Goal: Information Seeking & Learning: Learn about a topic

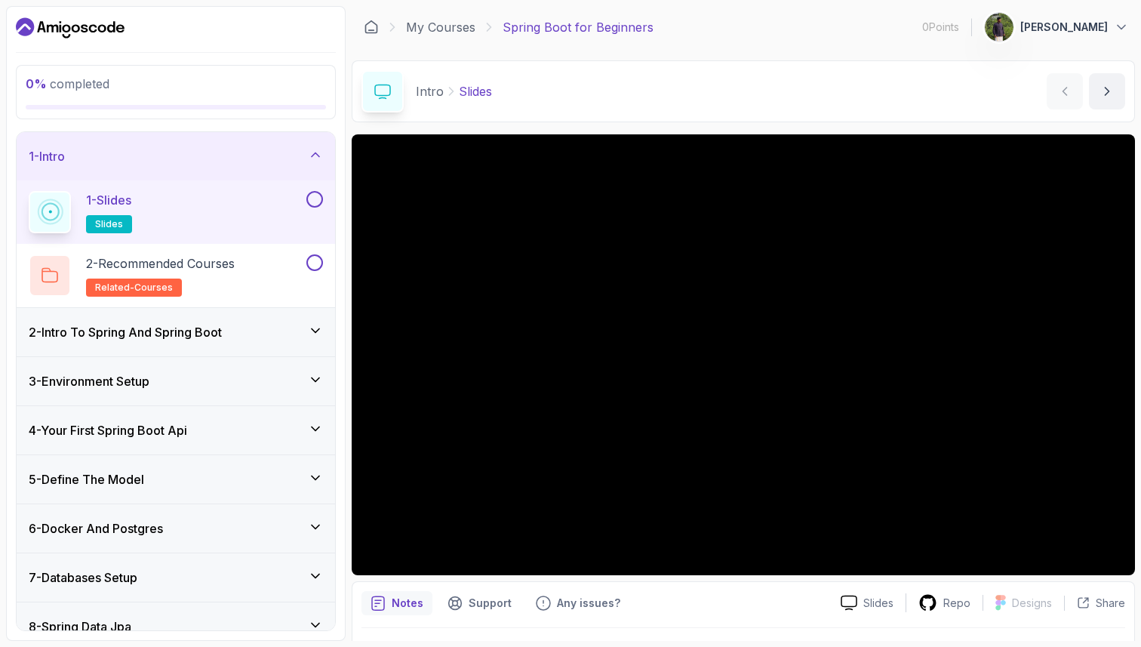
scroll to position [216, 0]
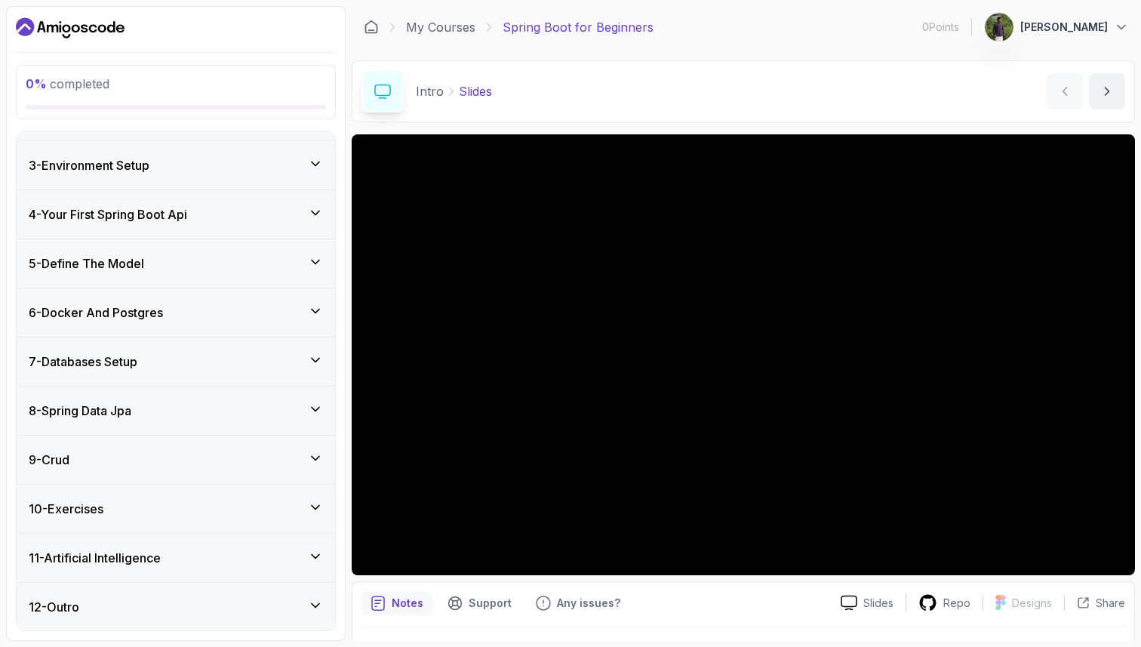
click at [216, 436] on div "9 - Crud" at bounding box center [176, 460] width 319 height 48
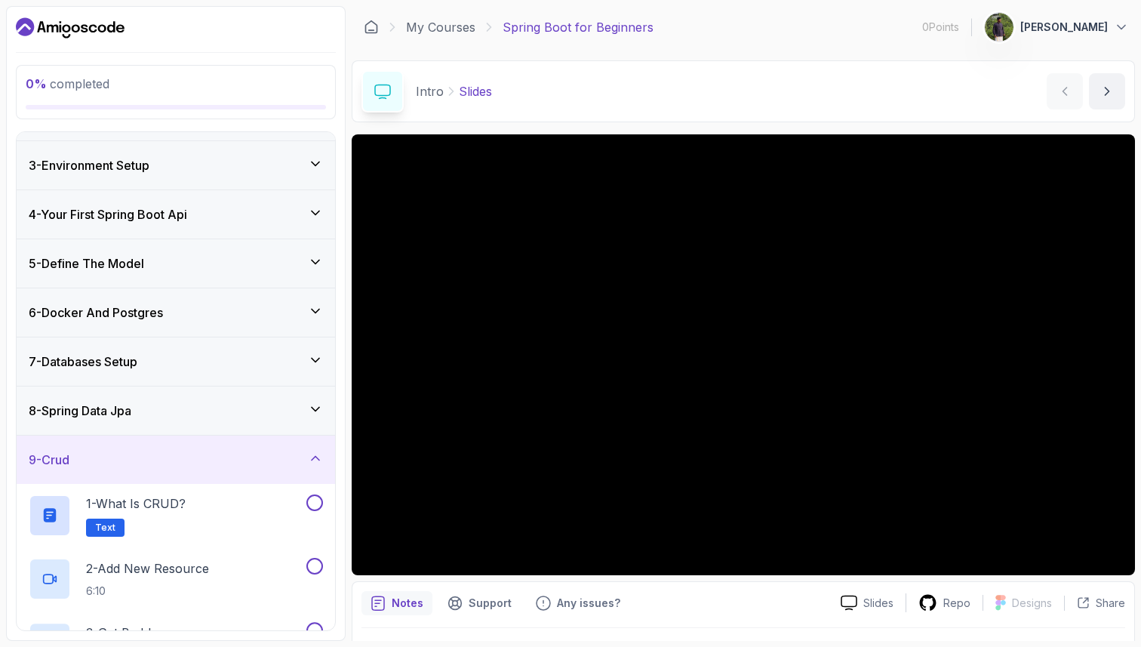
click at [215, 405] on div "8 - Spring Data Jpa" at bounding box center [176, 411] width 294 height 18
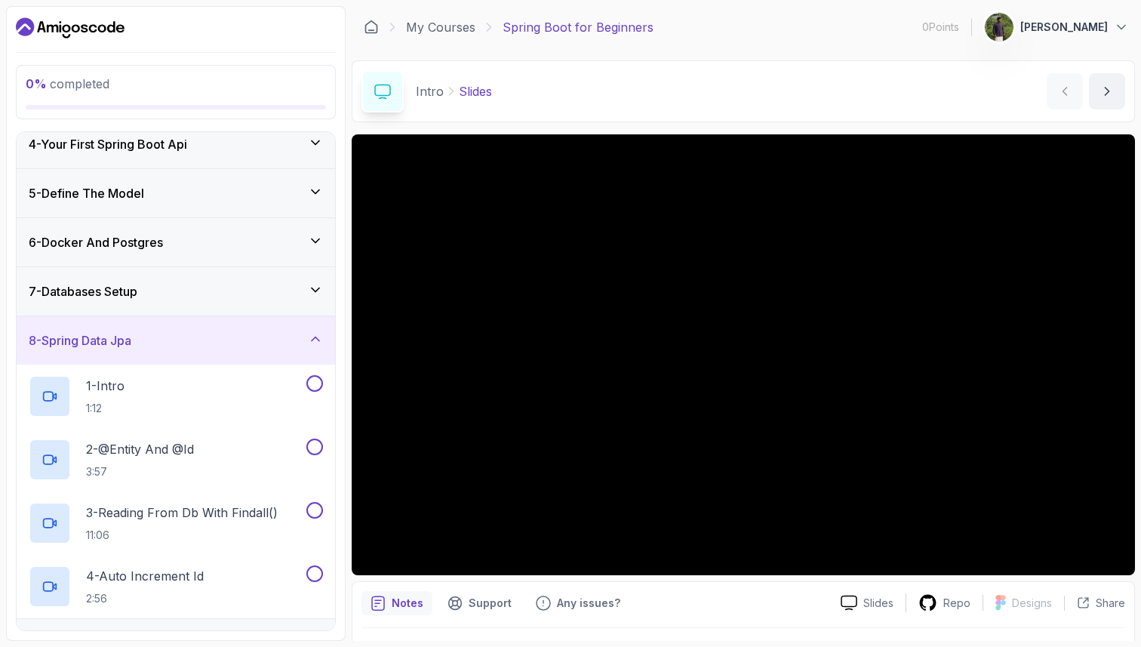
click at [211, 343] on div "8 - Spring Data Jpa" at bounding box center [176, 340] width 294 height 18
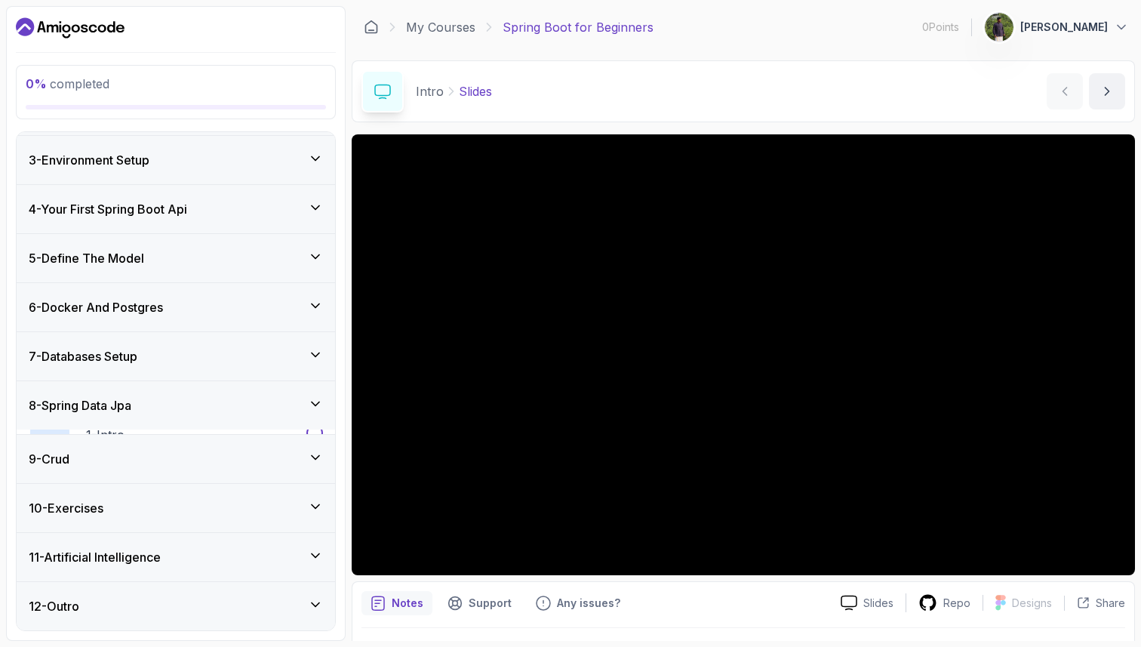
scroll to position [90, 0]
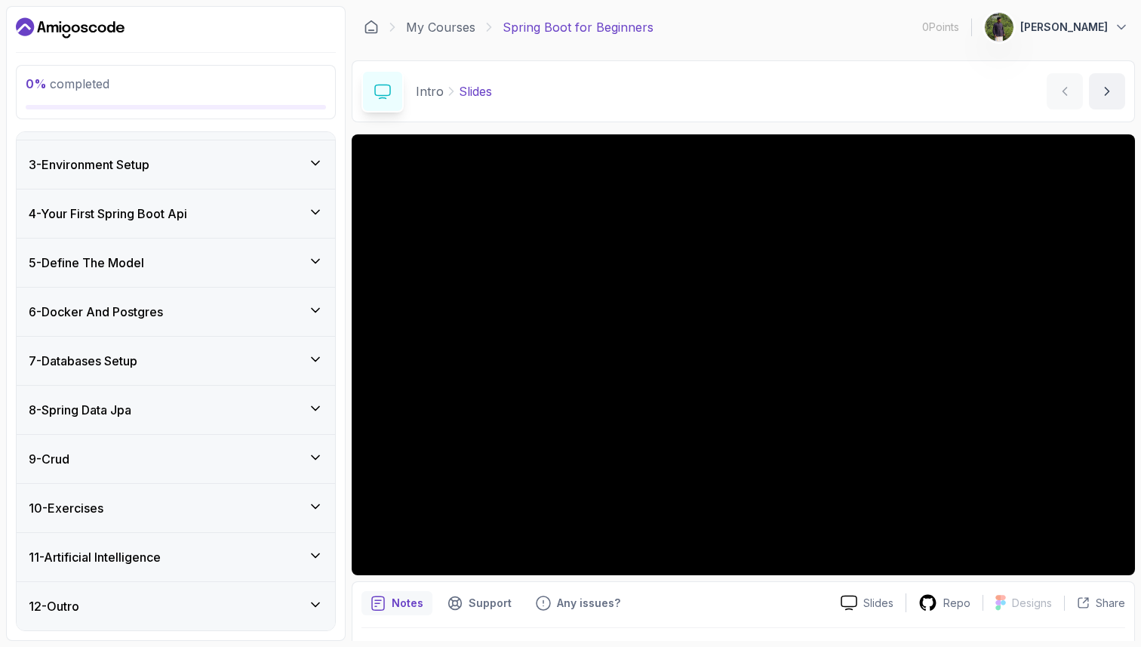
click at [201, 362] on div "7 - Databases Setup" at bounding box center [176, 361] width 294 height 18
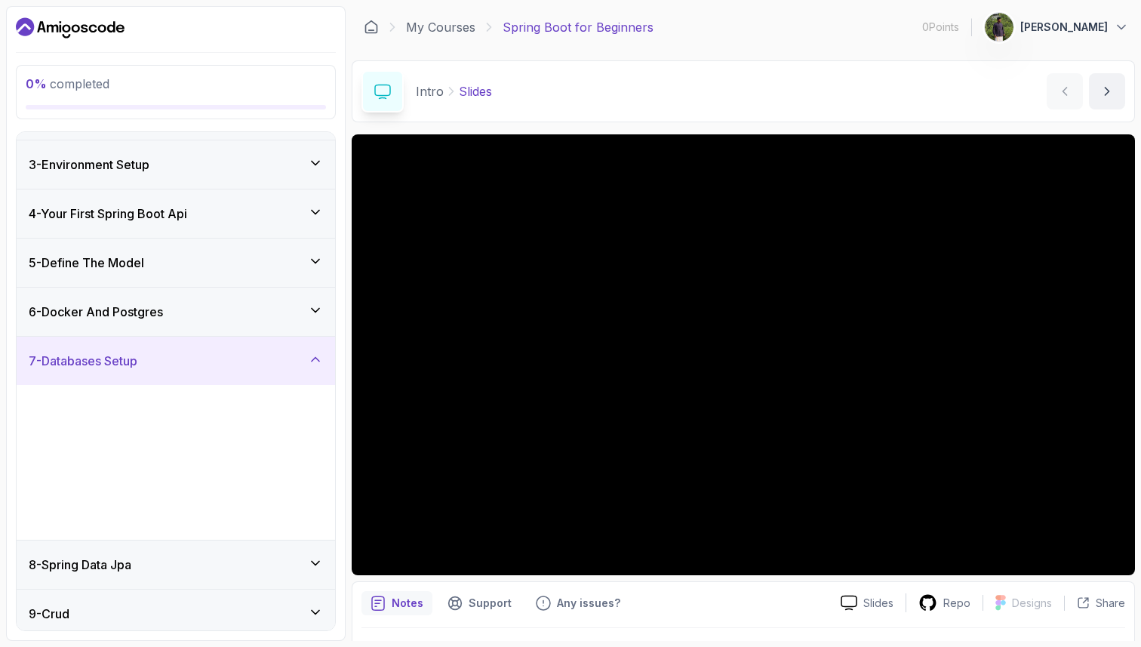
click at [201, 362] on div "7 - Databases Setup" at bounding box center [176, 361] width 294 height 18
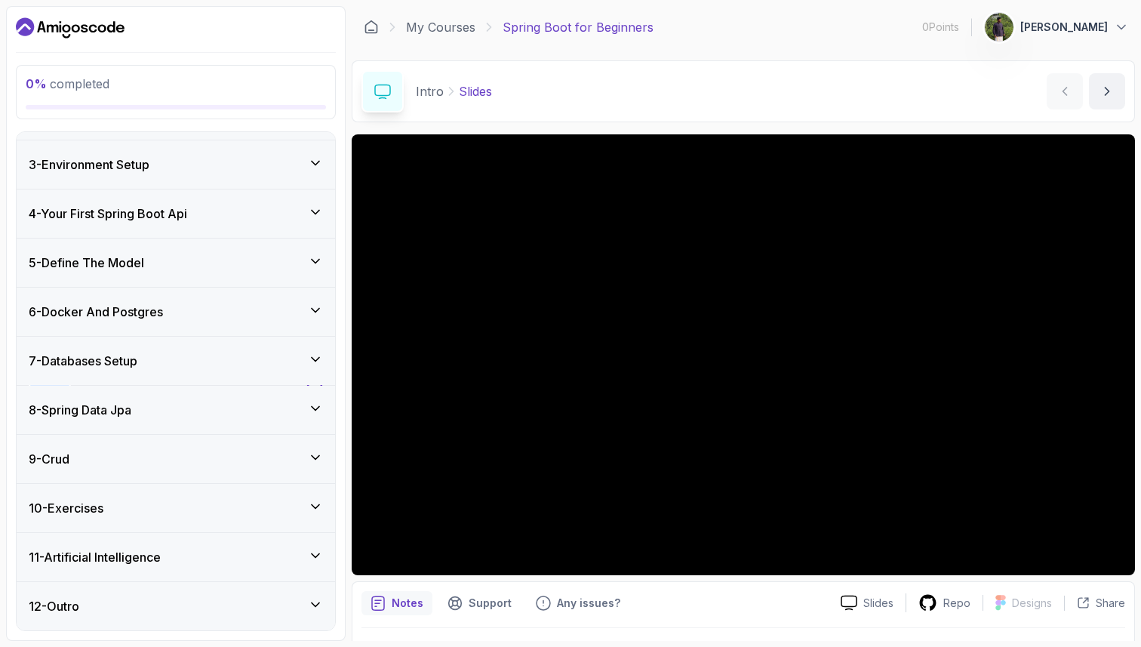
click at [201, 324] on div "6 - Docker And Postgres" at bounding box center [176, 312] width 319 height 48
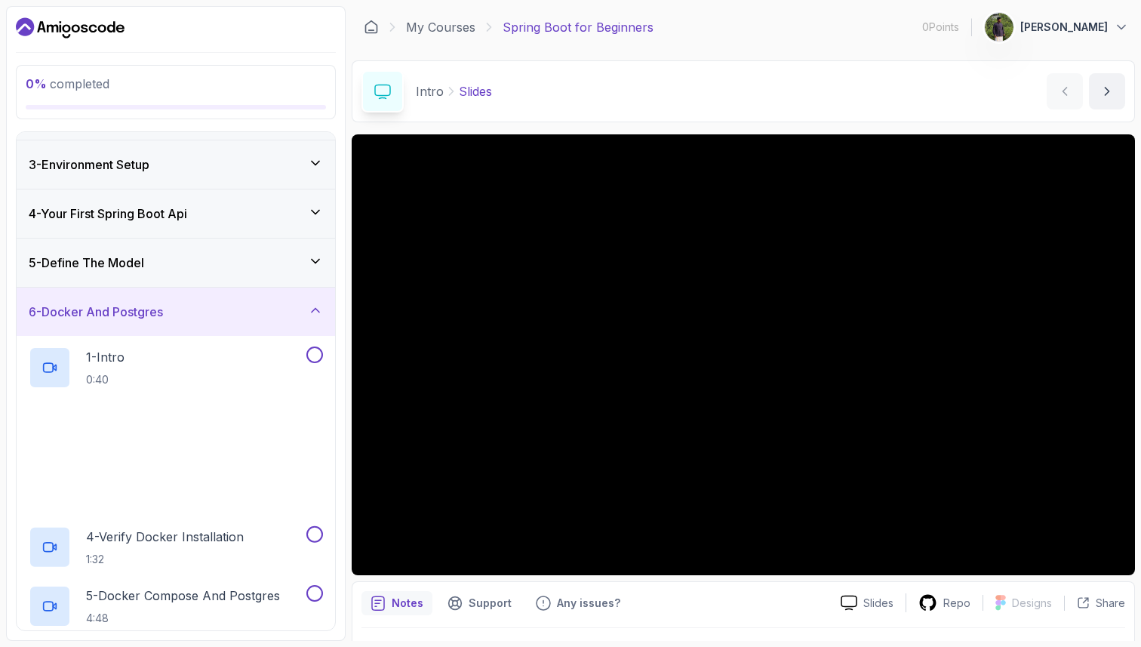
click at [201, 323] on div "6 - Docker And Postgres" at bounding box center [176, 312] width 319 height 48
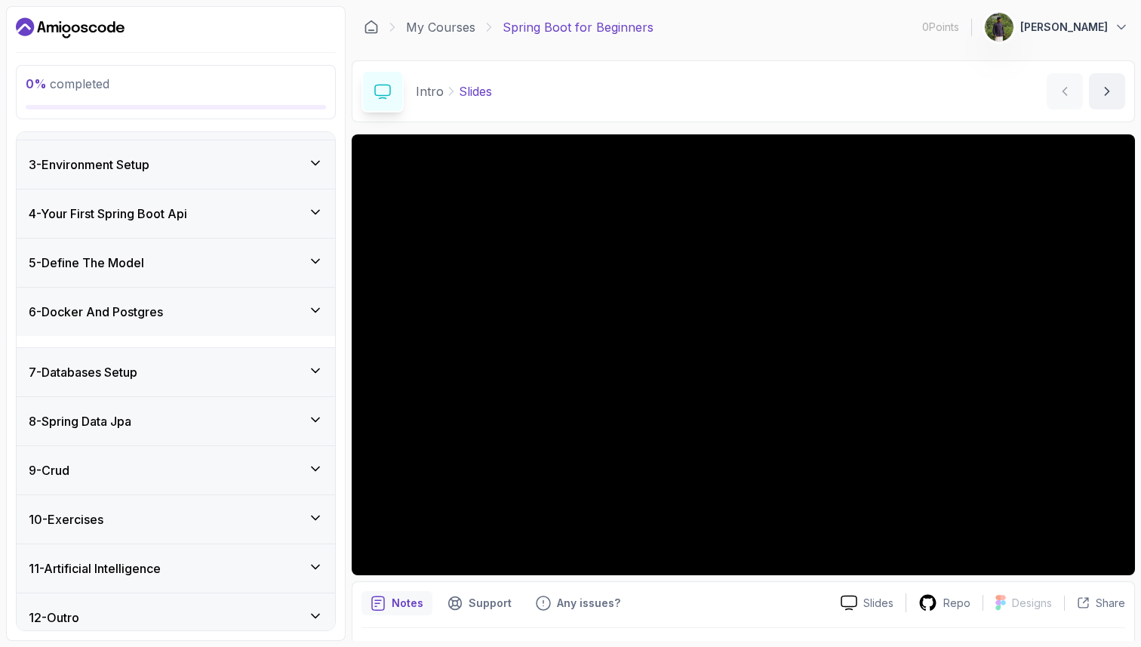
scroll to position [54, 0]
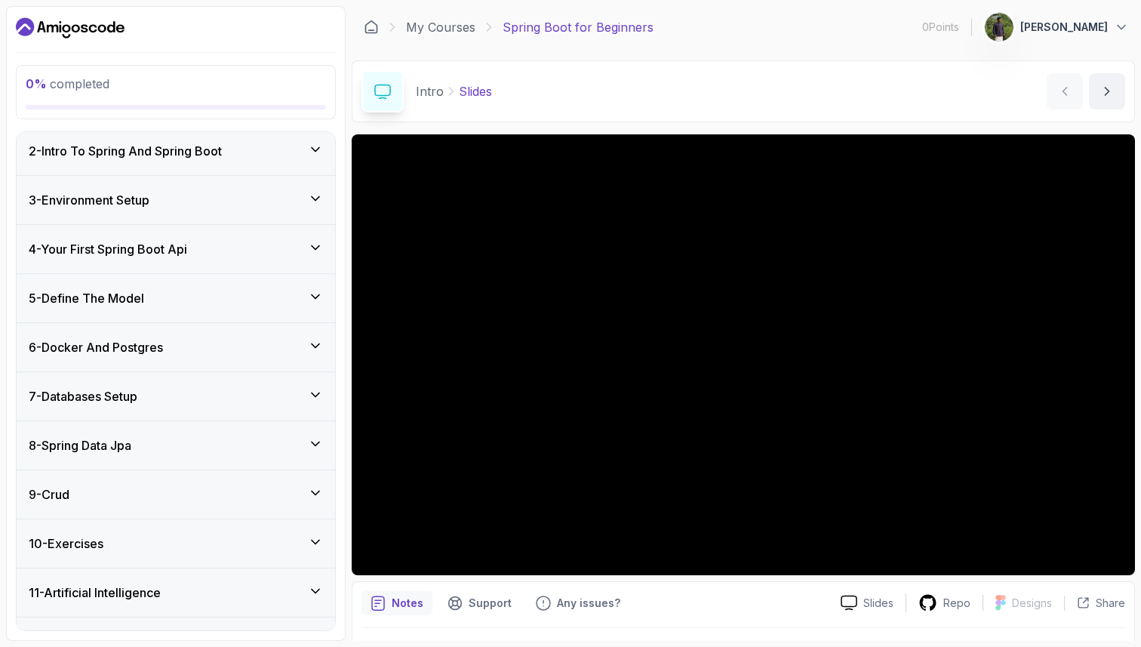
click at [202, 300] on div "5 - Define The Model" at bounding box center [176, 298] width 294 height 18
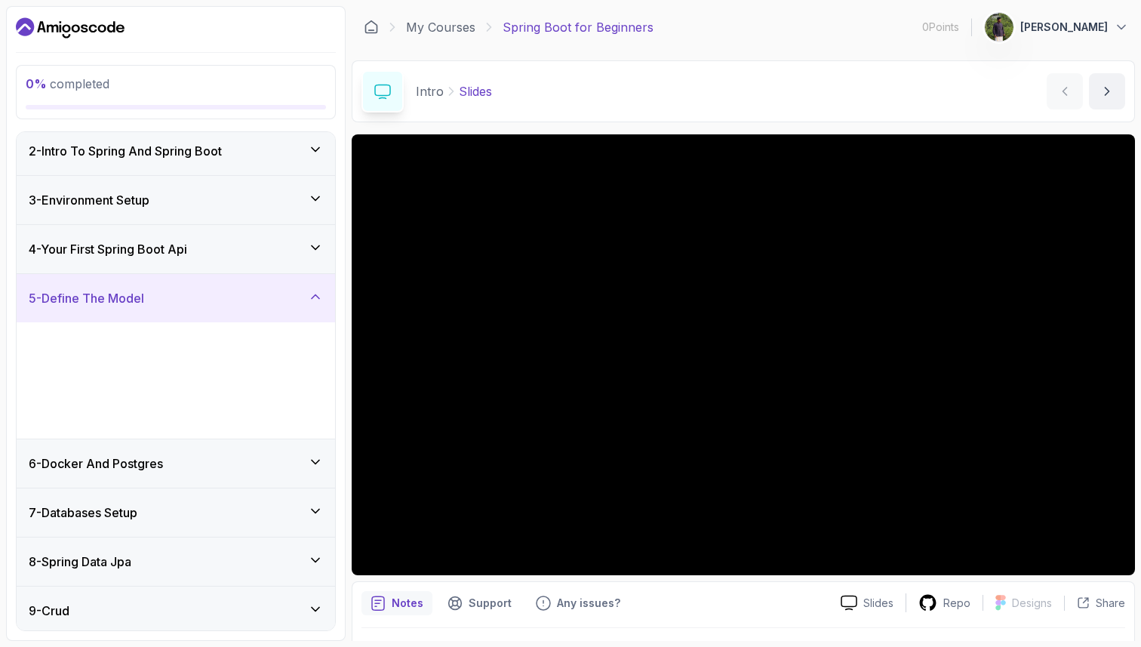
click at [202, 300] on div "5 - Define The Model" at bounding box center [176, 298] width 294 height 18
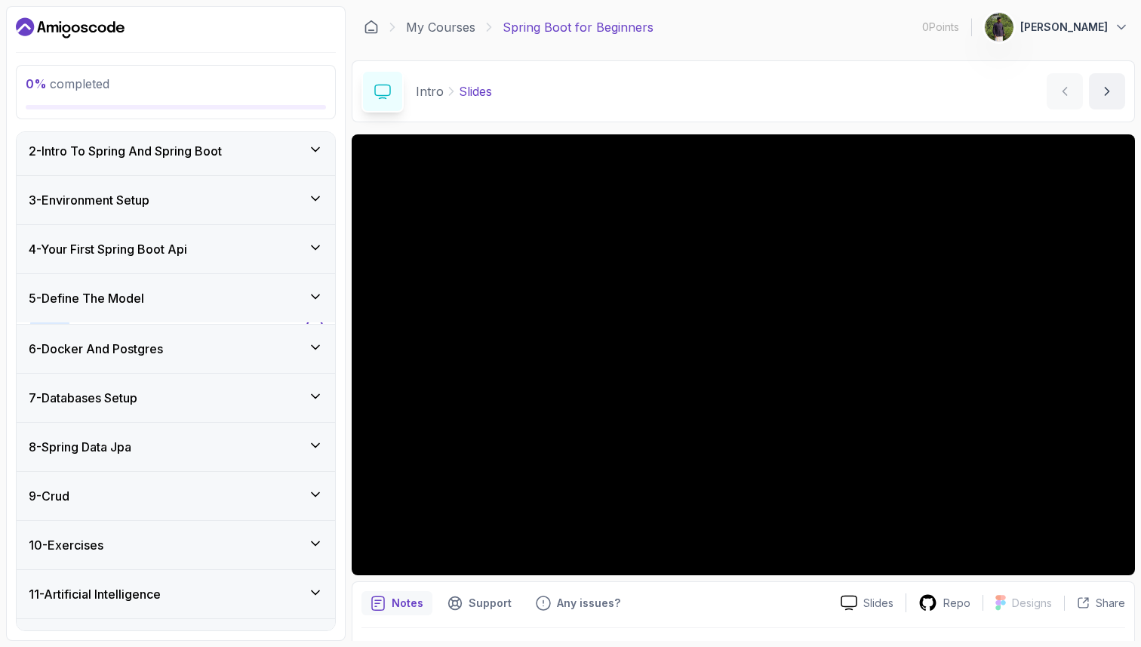
scroll to position [20, 0]
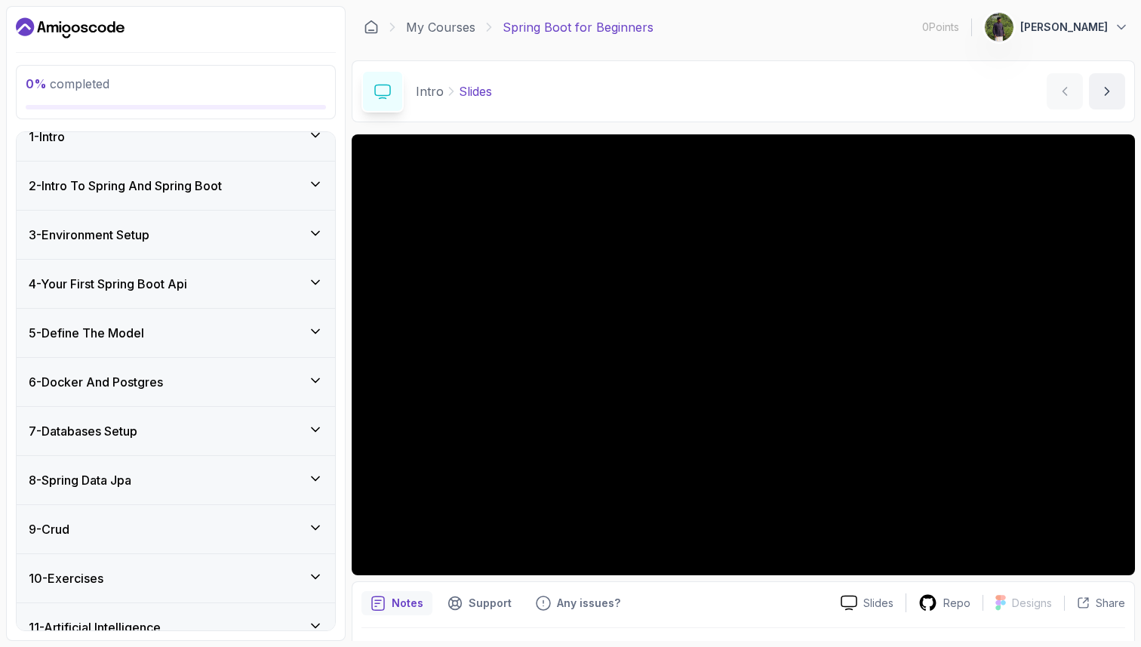
click at [204, 276] on div "4 - Your First Spring Boot Api" at bounding box center [176, 284] width 294 height 18
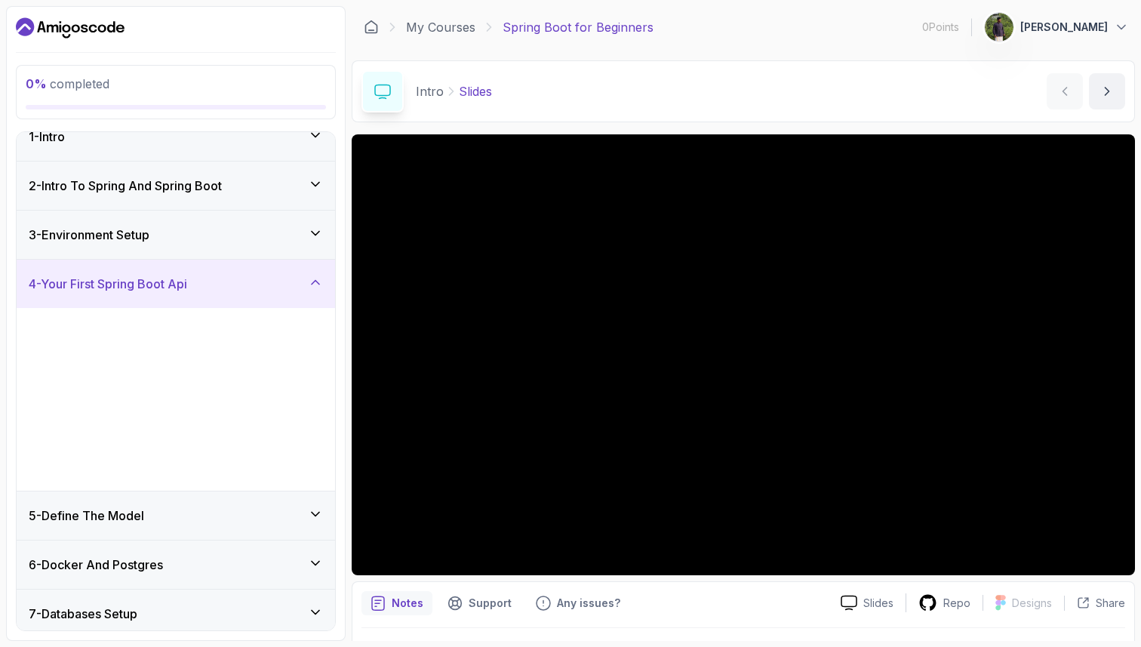
click at [204, 276] on div "4 - Your First Spring Boot Api" at bounding box center [176, 284] width 294 height 18
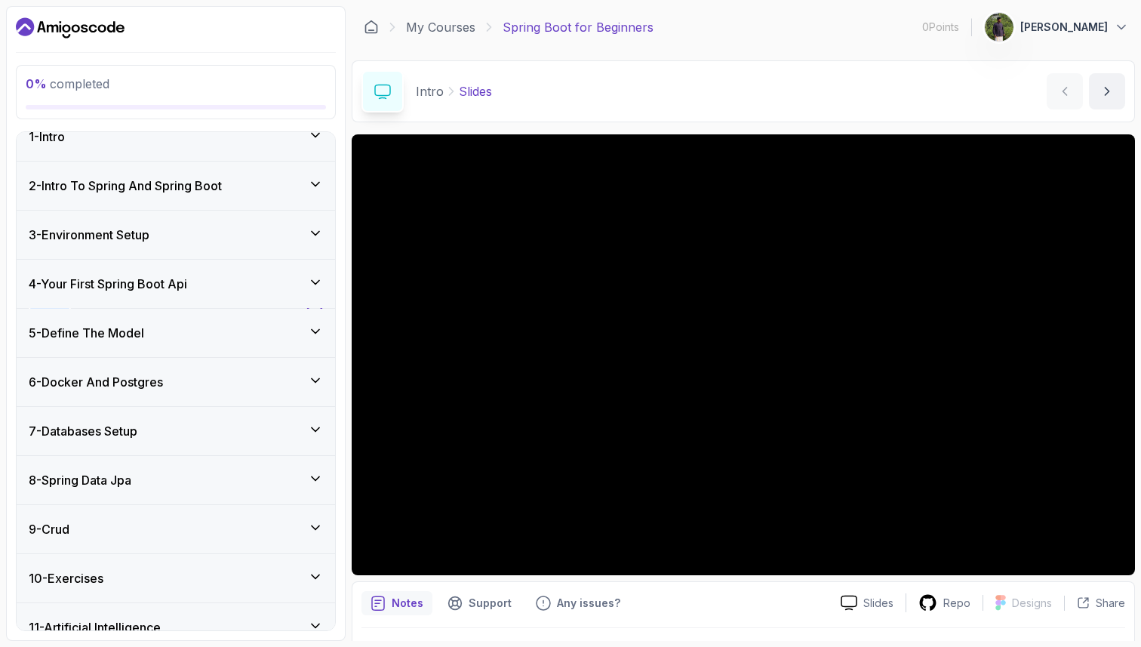
scroll to position [0, 0]
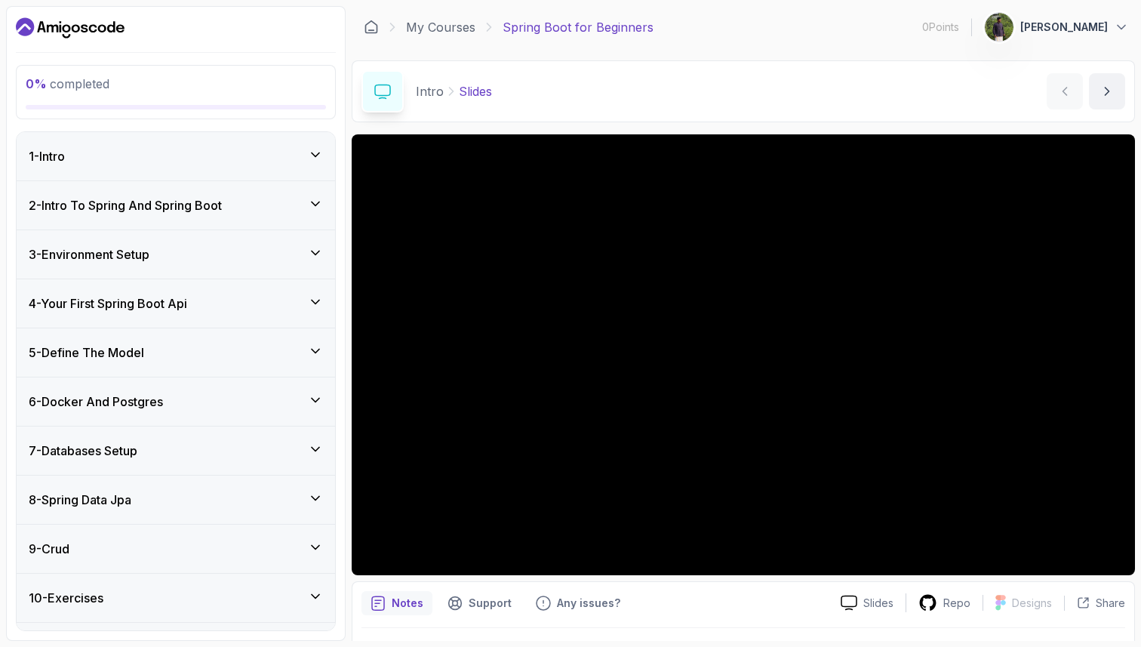
click at [206, 267] on div "3 - Environment Setup" at bounding box center [176, 254] width 319 height 48
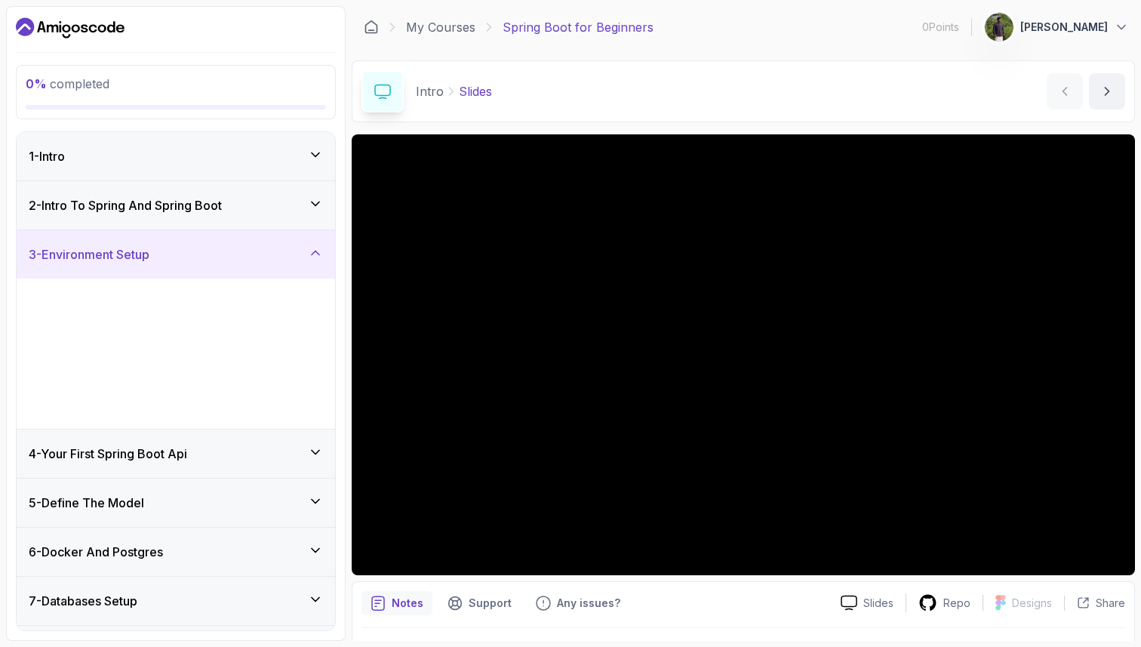
click at [206, 266] on div "3 - Environment Setup" at bounding box center [176, 254] width 319 height 48
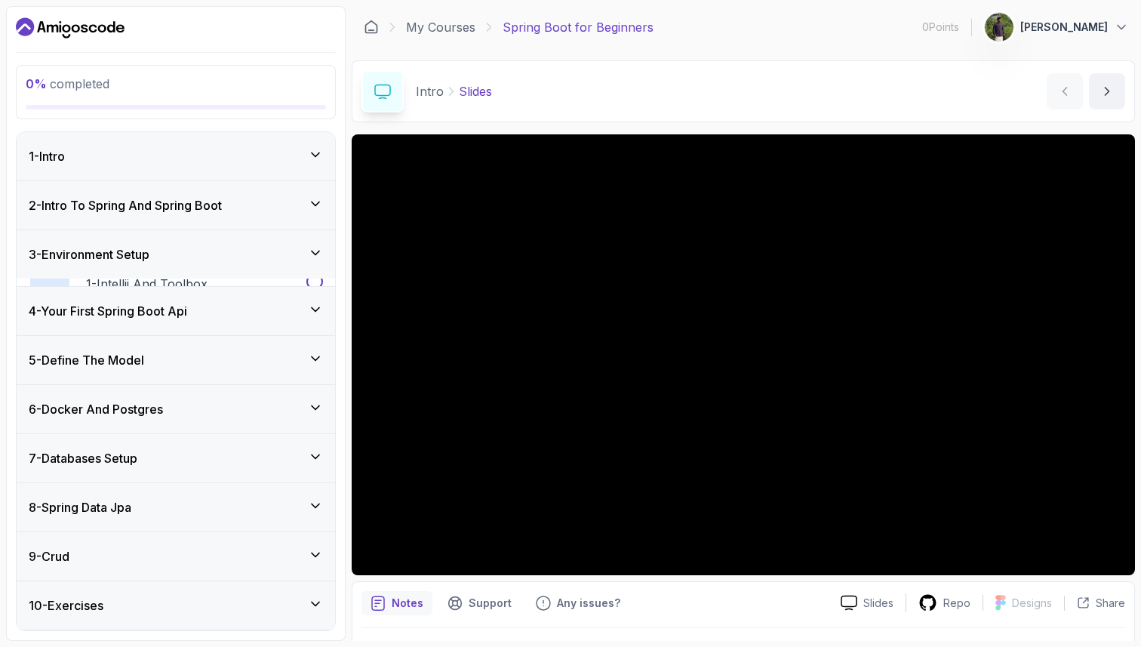
scroll to position [90, 0]
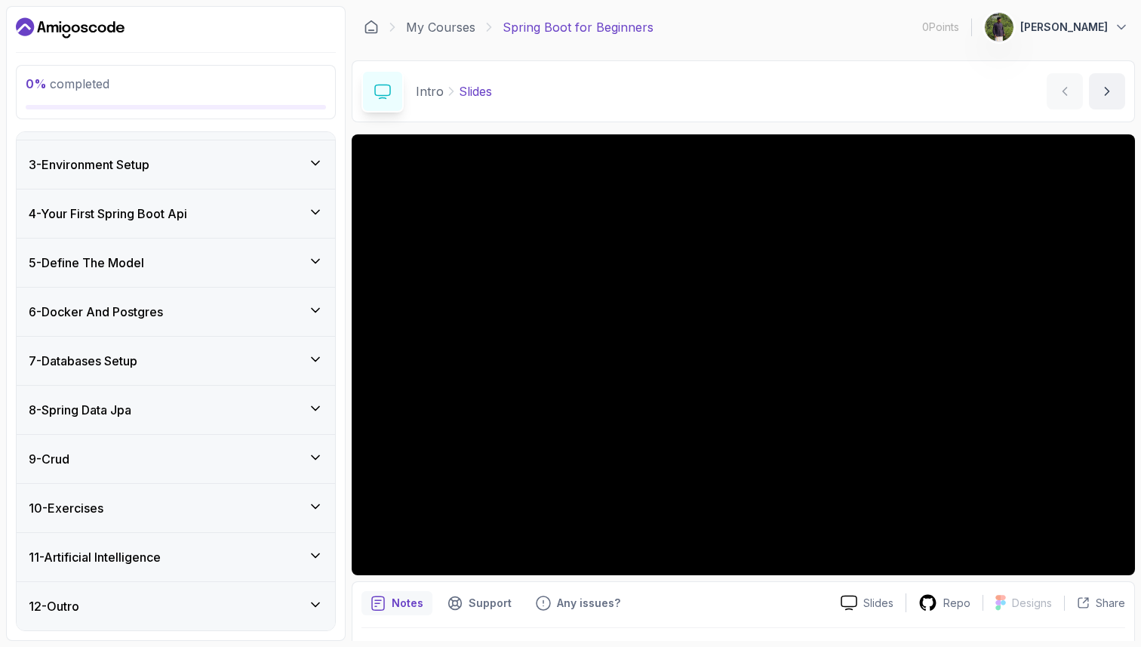
click at [207, 613] on div "12 - Outro" at bounding box center [176, 606] width 294 height 18
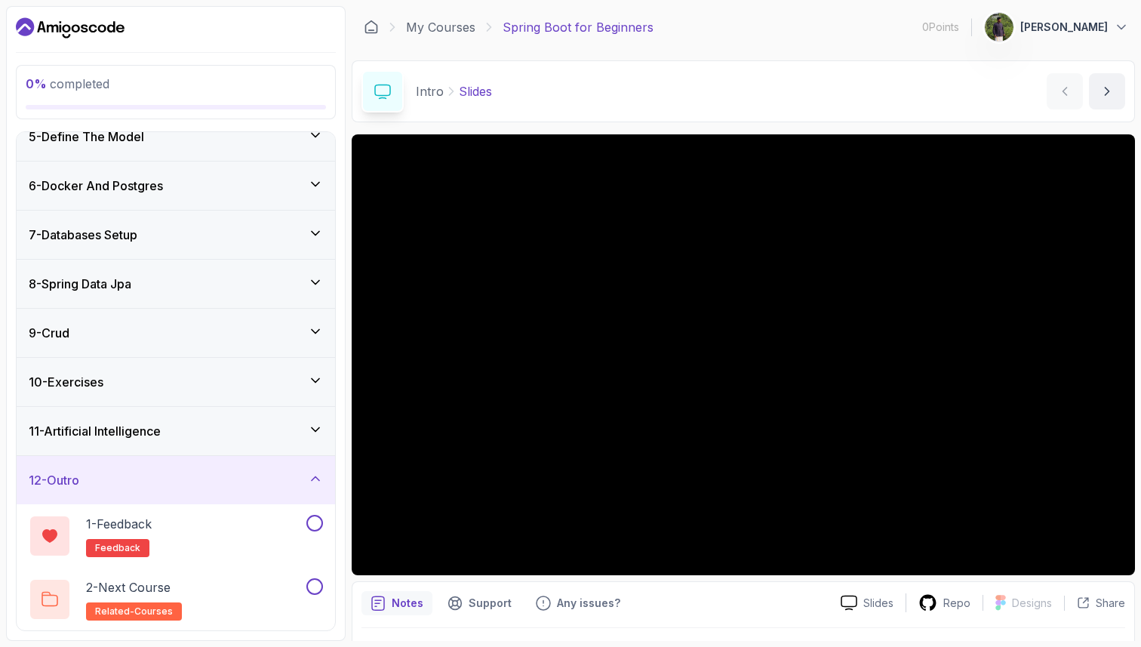
click at [220, 479] on div "12 - Outro" at bounding box center [176, 480] width 294 height 18
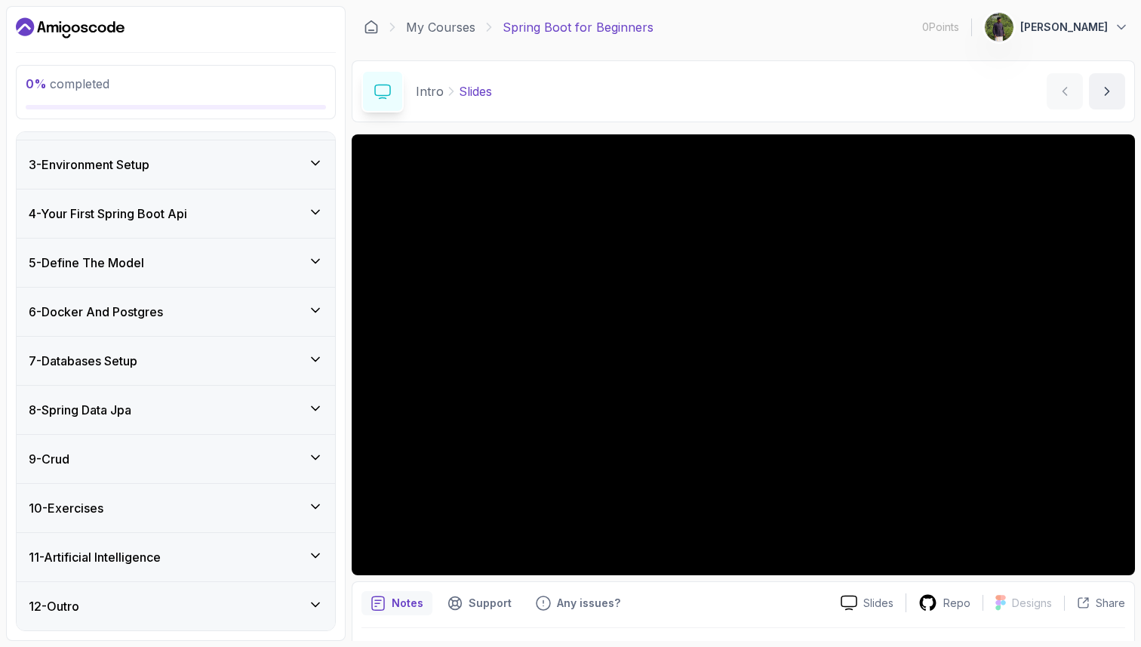
scroll to position [0, 0]
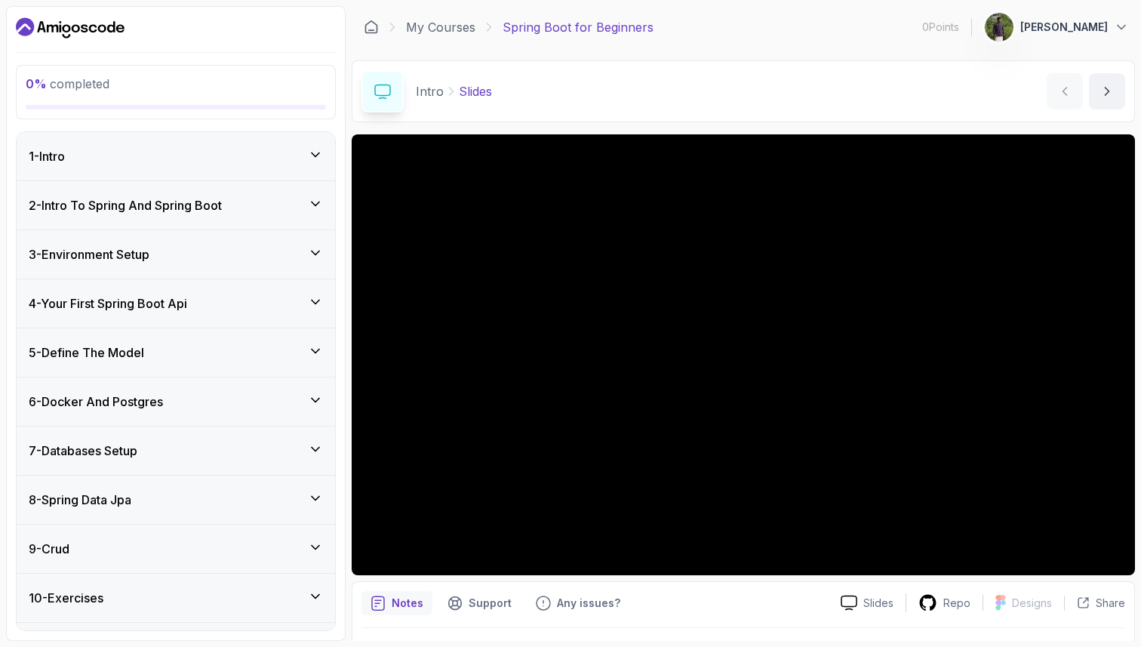
click at [158, 167] on div "1 - Intro" at bounding box center [176, 156] width 319 height 48
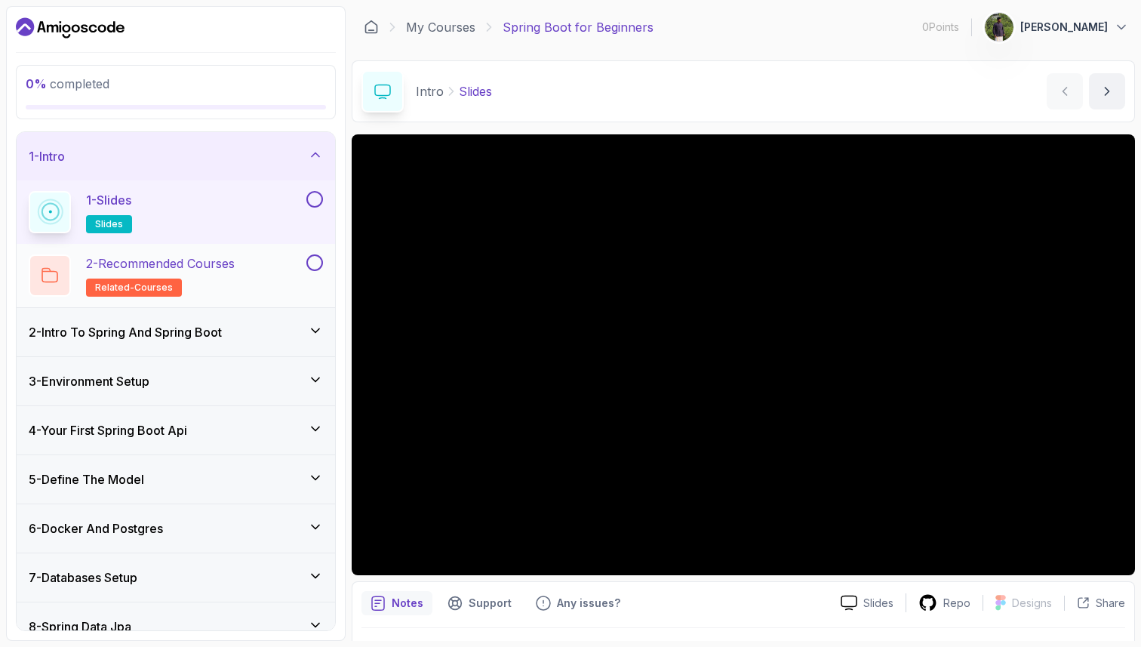
click at [232, 258] on p "2 - Recommended Courses" at bounding box center [160, 263] width 149 height 18
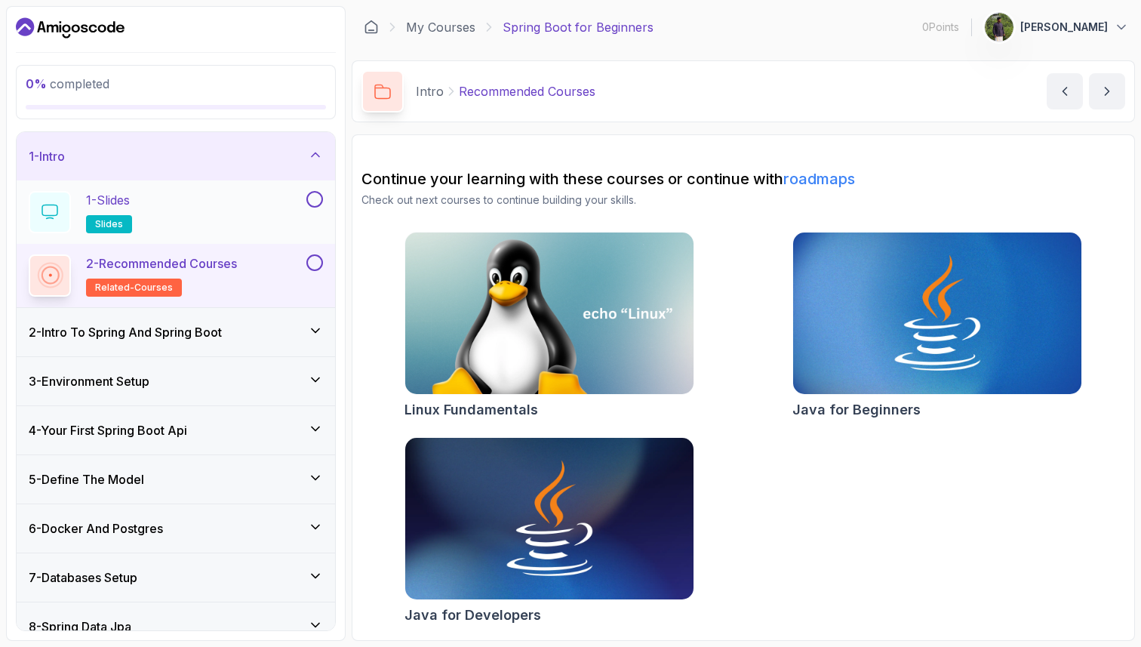
click at [252, 197] on div "1 - Slides slides" at bounding box center [166, 212] width 275 height 42
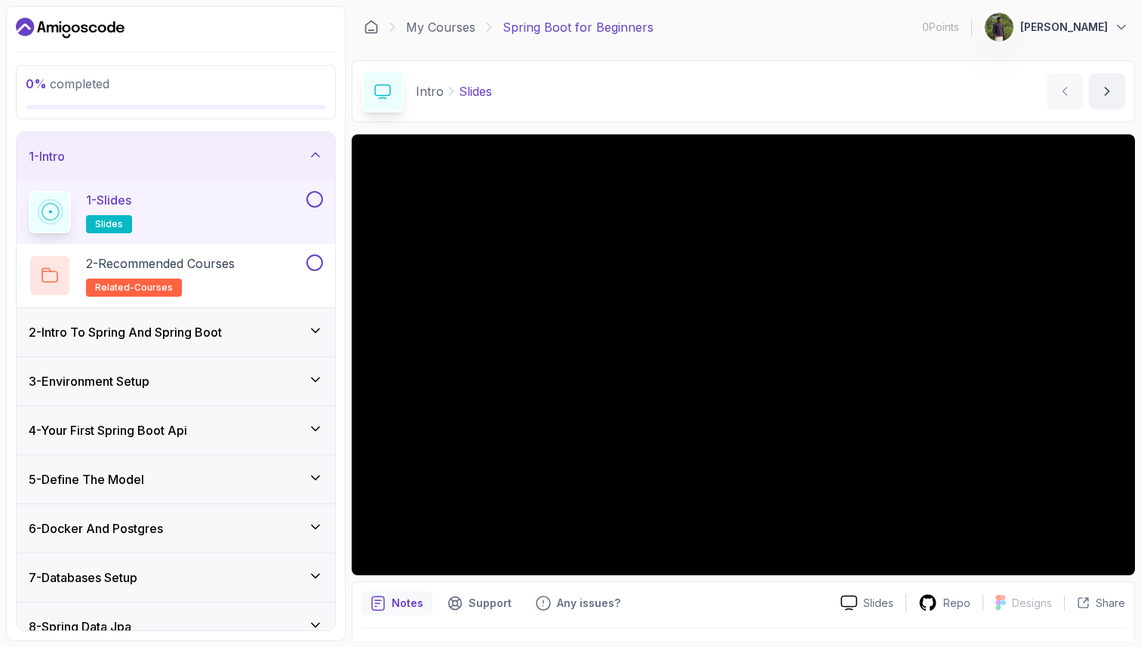
click at [248, 362] on div "3 - Environment Setup" at bounding box center [176, 381] width 319 height 48
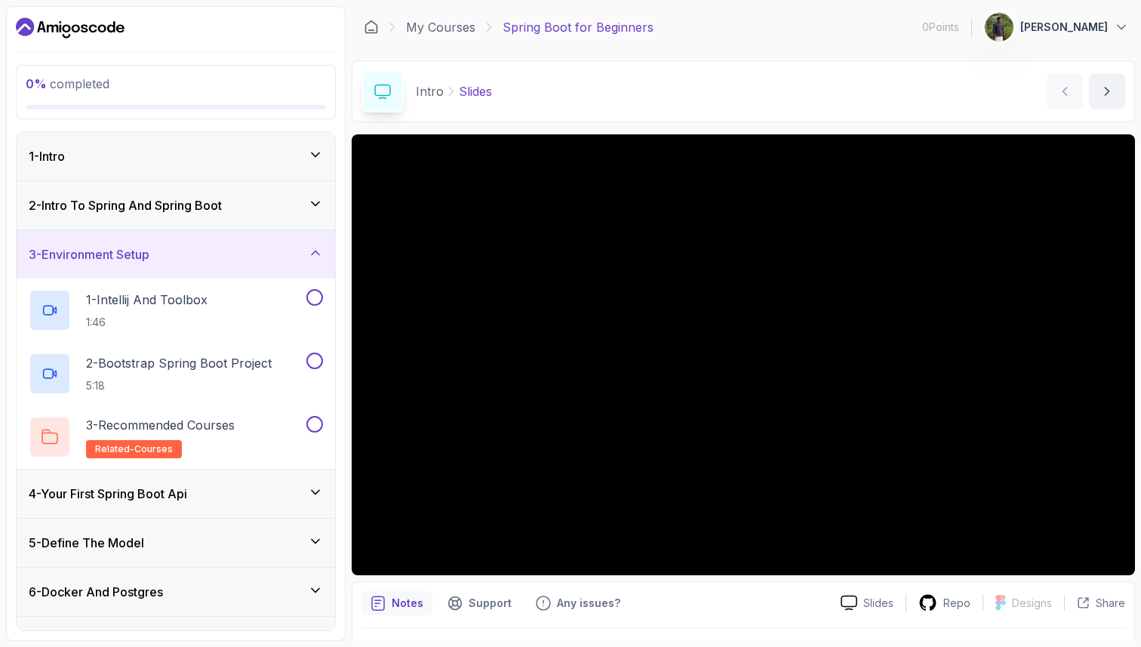
click at [260, 168] on div "1 - Intro" at bounding box center [176, 156] width 319 height 48
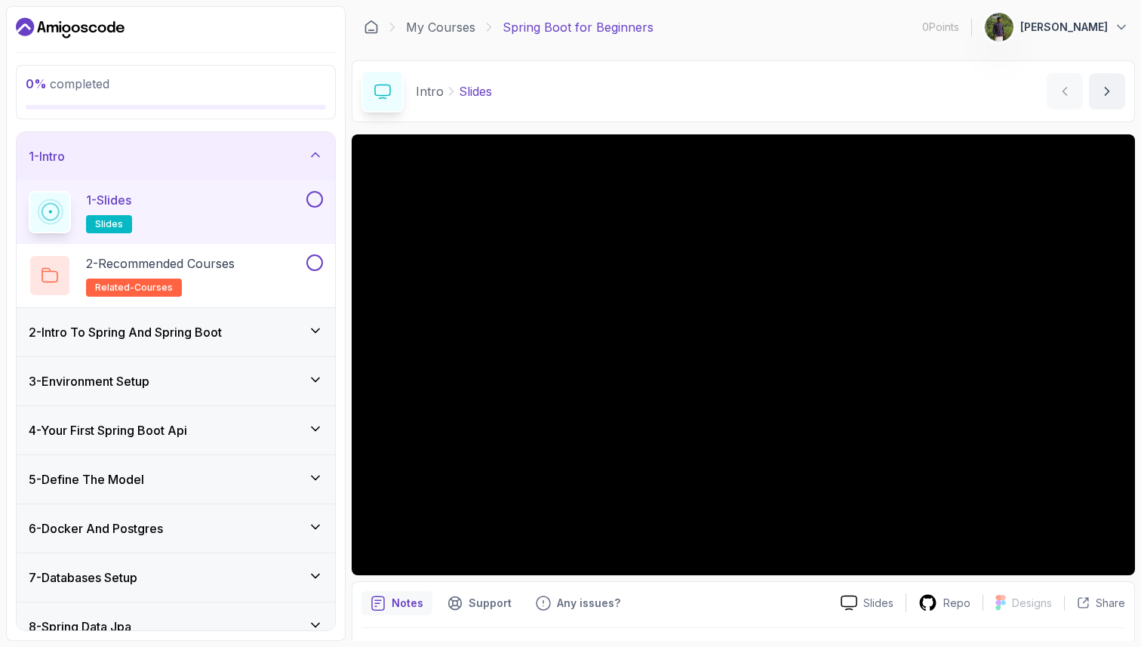
click at [245, 332] on div "2 - Intro To Spring And Spring Boot" at bounding box center [176, 332] width 294 height 18
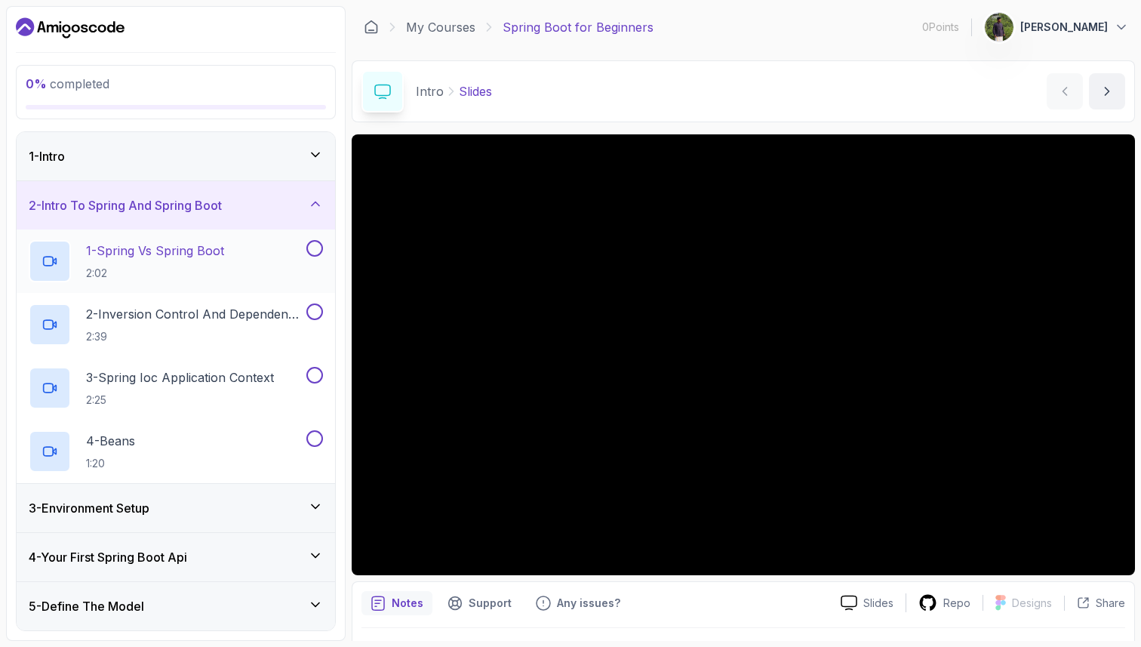
click at [241, 247] on div "1 - Spring Vs Spring Boot 2:02" at bounding box center [166, 261] width 275 height 42
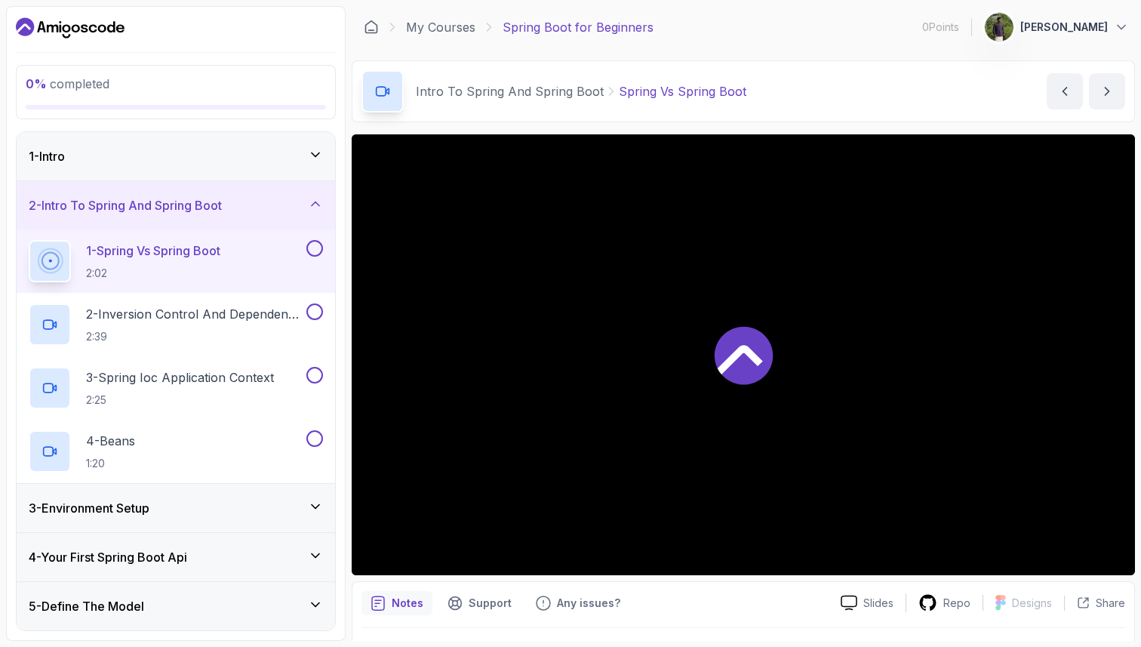
click at [746, 354] on icon at bounding box center [740, 359] width 45 height 29
click at [242, 333] on p "2:39" at bounding box center [194, 336] width 217 height 15
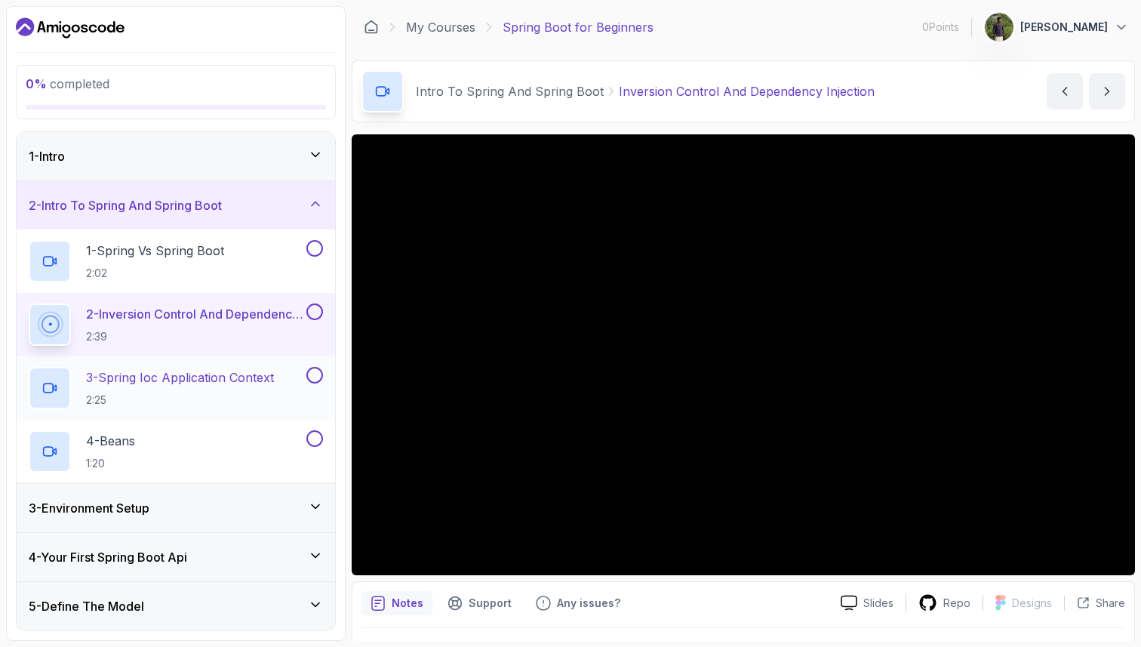
click at [211, 369] on p "3 - Spring Ioc Application Context" at bounding box center [180, 377] width 188 height 18
